Goal: Task Accomplishment & Management: Manage account settings

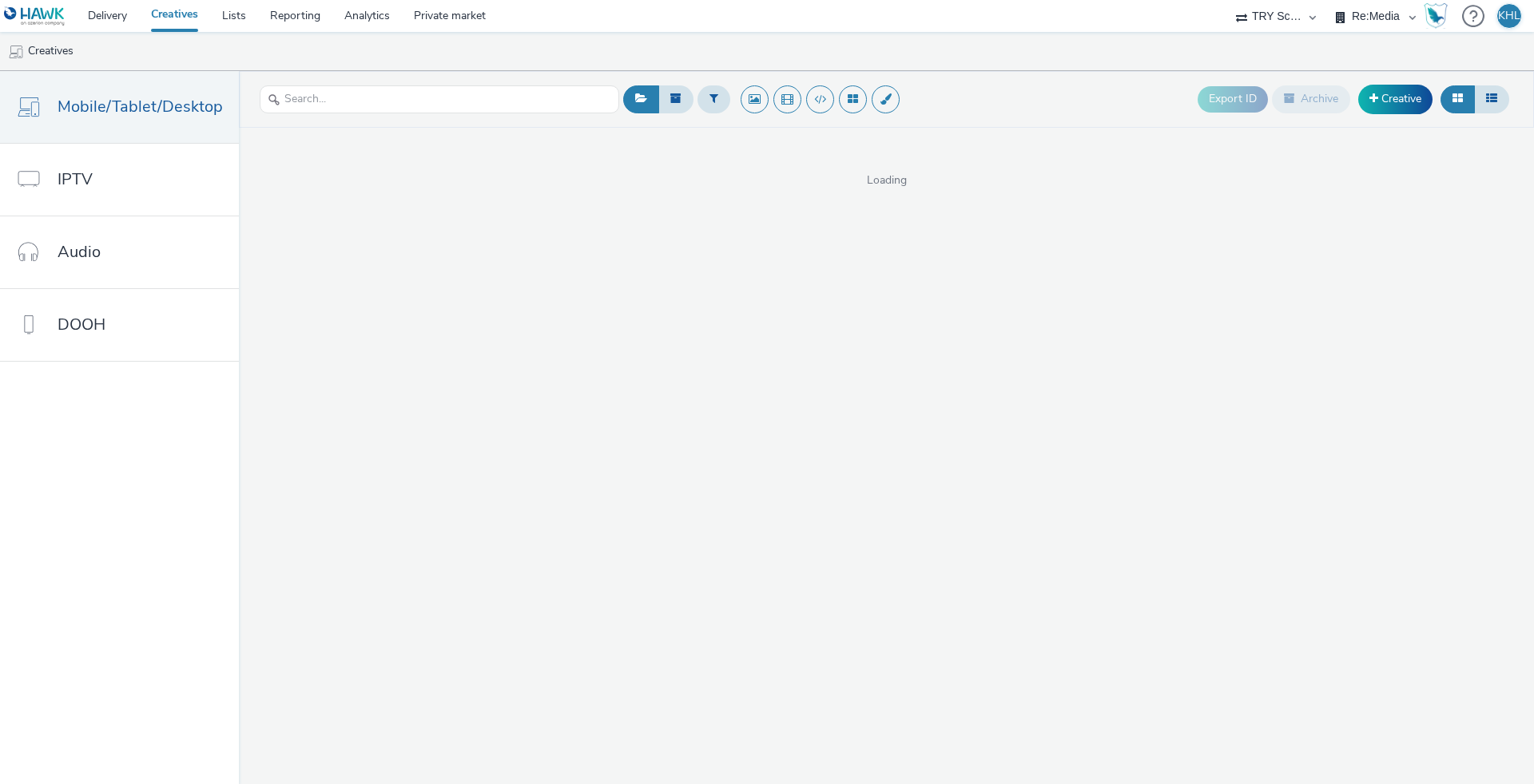
select select "9bcd8e0d-5764-4b89-88fe-b89ee02050ce"
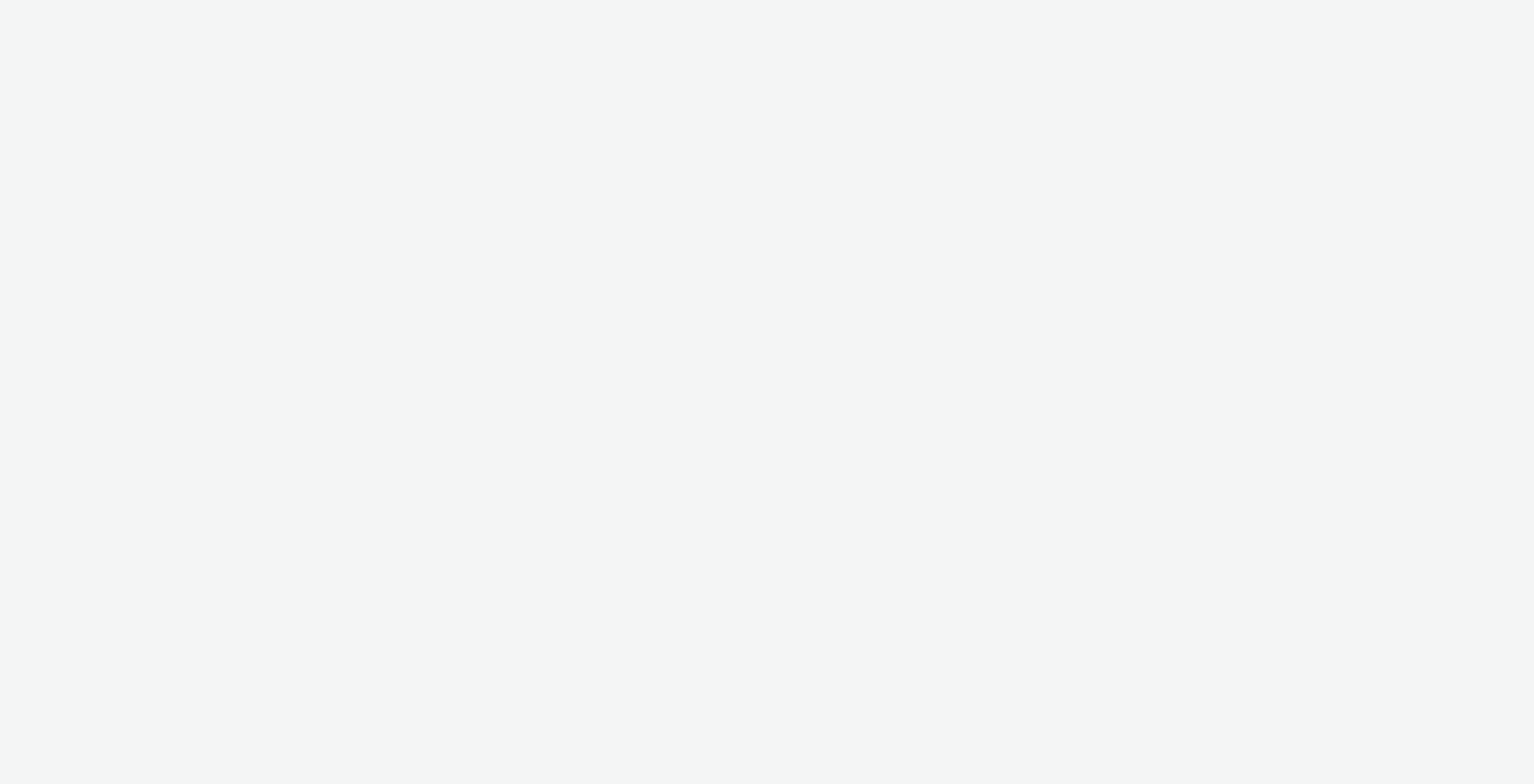
select select "9bcd8e0d-5764-4b89-88fe-b89ee02050ce"
select select "b9dae05b-e3f1-4ff2-954b-b373158465c4"
select select "cdb1600e-d33f-40a8-accd-eccb764071e3"
select select "c2295f28-7c96-446f-b279-53c23ee2b854"
select select "9bcd8e0d-5764-4b89-88fe-b89ee02050ce"
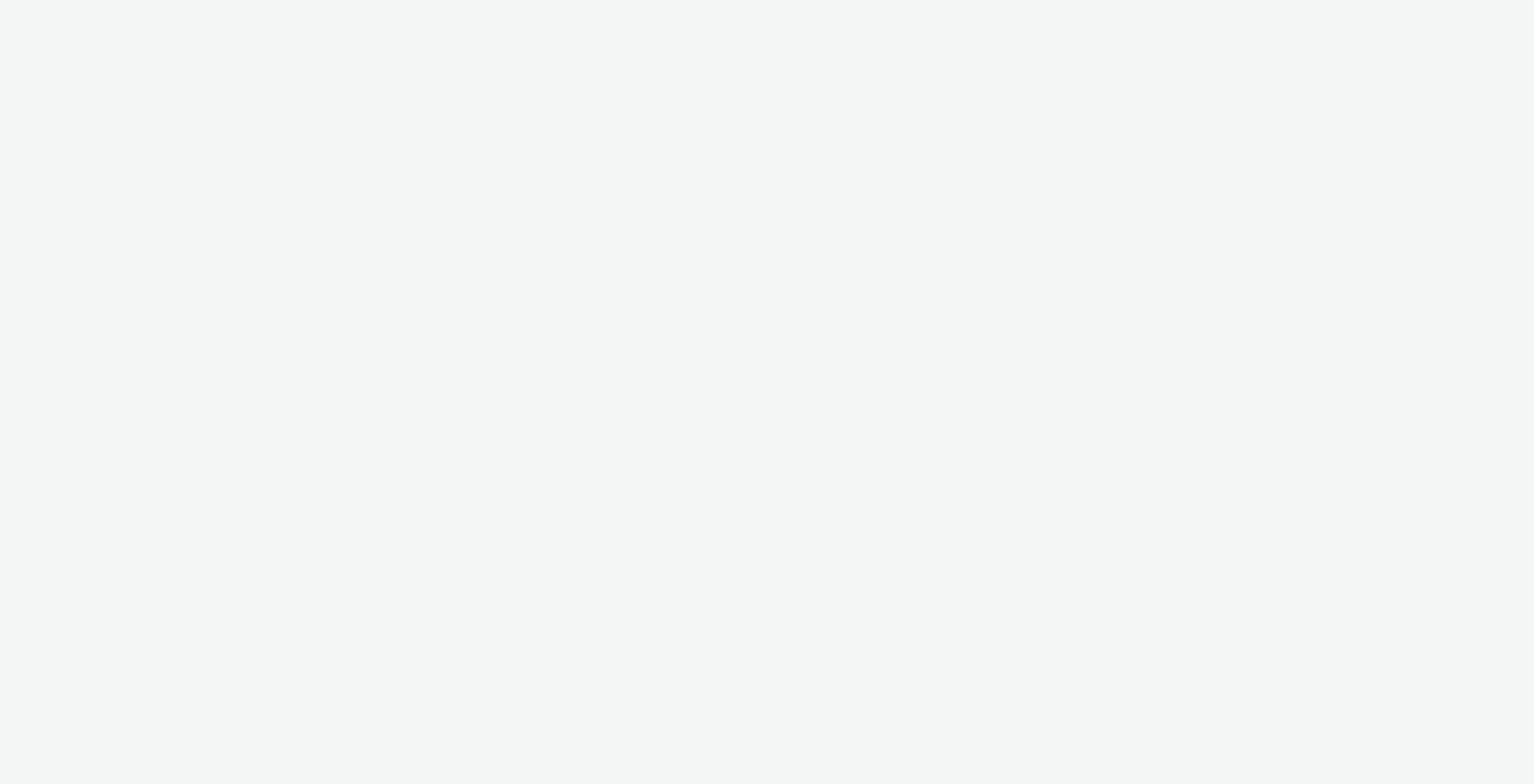
select select "9bcd8e0d-5764-4b89-88fe-b89ee02050ce"
select select "b9dae05b-e3f1-4ff2-954b-b373158465c4"
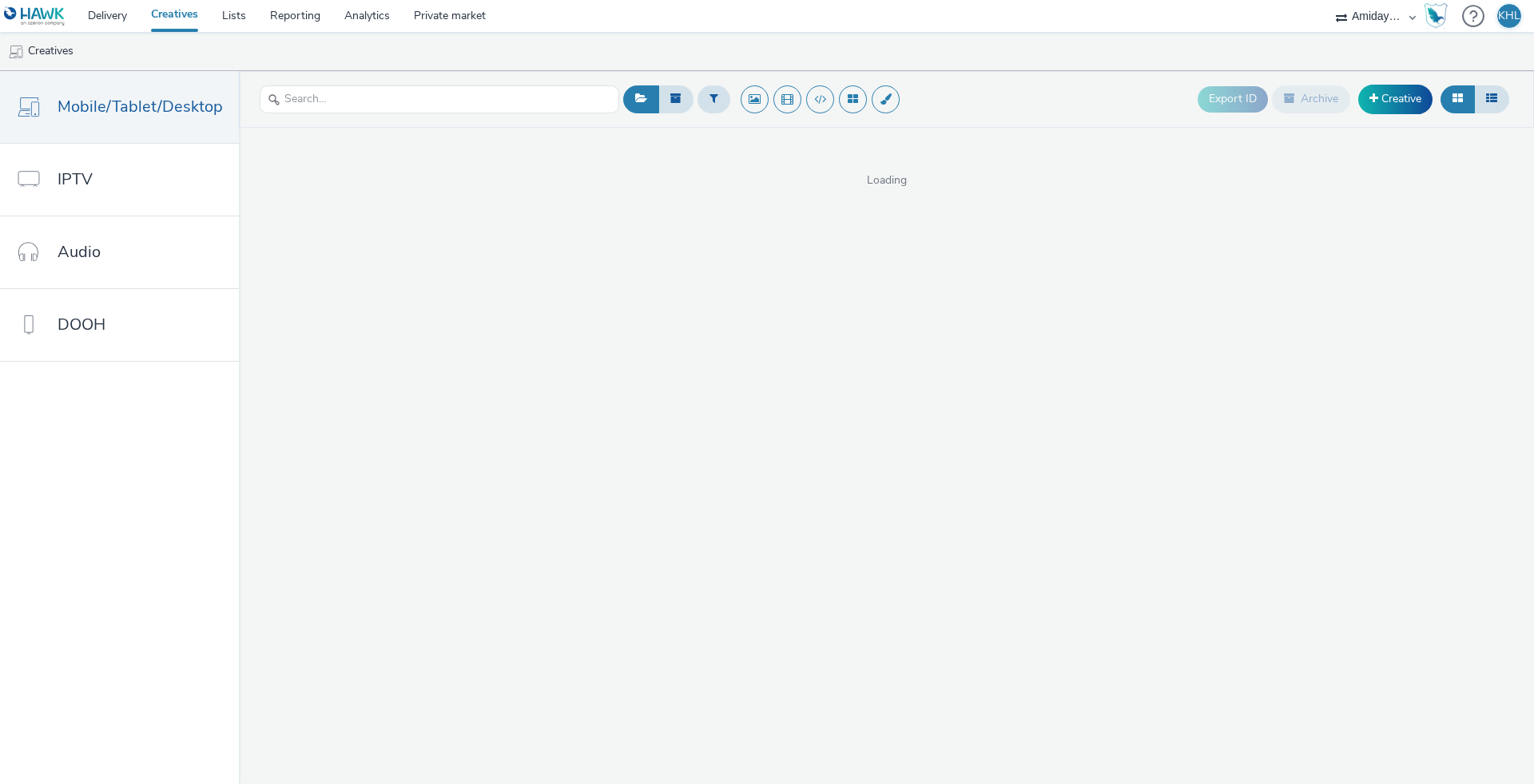
select select "c2295f28-7c96-446f-b279-53c23ee2b854"
